Goal: Task Accomplishment & Management: Use online tool/utility

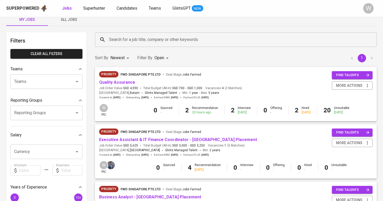
scroll to position [13, 0]
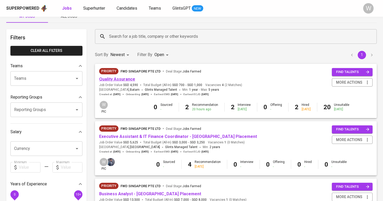
click at [114, 77] on link "Quality Assurance" at bounding box center [117, 79] width 36 height 5
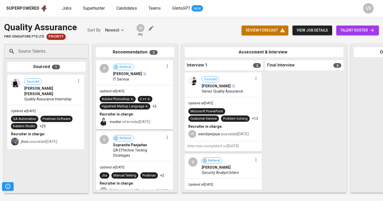
scroll to position [0, 33]
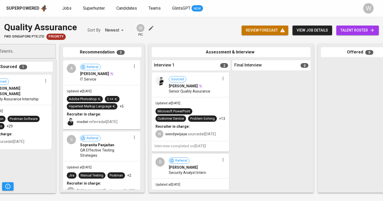
click at [364, 29] on span "talent roster" at bounding box center [357, 30] width 34 height 7
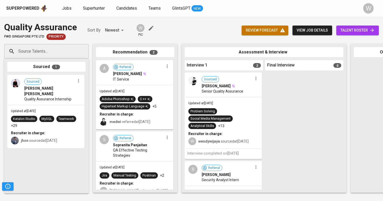
click at [254, 76] on icon "button" at bounding box center [255, 78] width 5 height 5
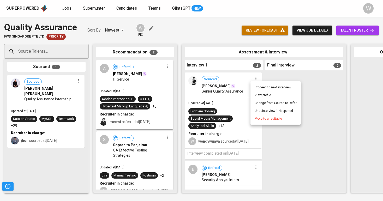
click at [248, 117] on div at bounding box center [191, 100] width 383 height 201
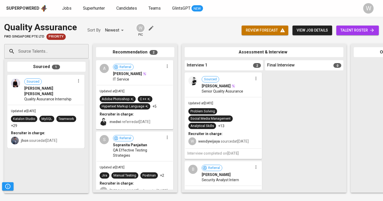
click at [255, 77] on icon "button" at bounding box center [255, 78] width 1 height 3
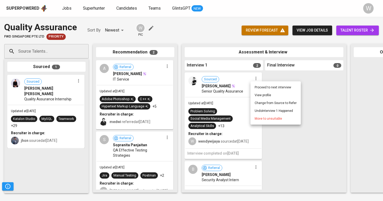
click at [265, 117] on span "Move to unsuitable" at bounding box center [267, 118] width 27 height 5
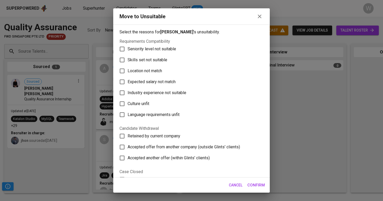
click at [180, 58] on label "Skills set not suitable" at bounding box center [188, 59] width 143 height 11
click at [128, 58] on input "Skills set not suitable" at bounding box center [122, 59] width 11 height 11
checkbox input "true"
click at [260, 187] on span "Confirm" at bounding box center [255, 185] width 17 height 7
